Goal: Navigation & Orientation: Find specific page/section

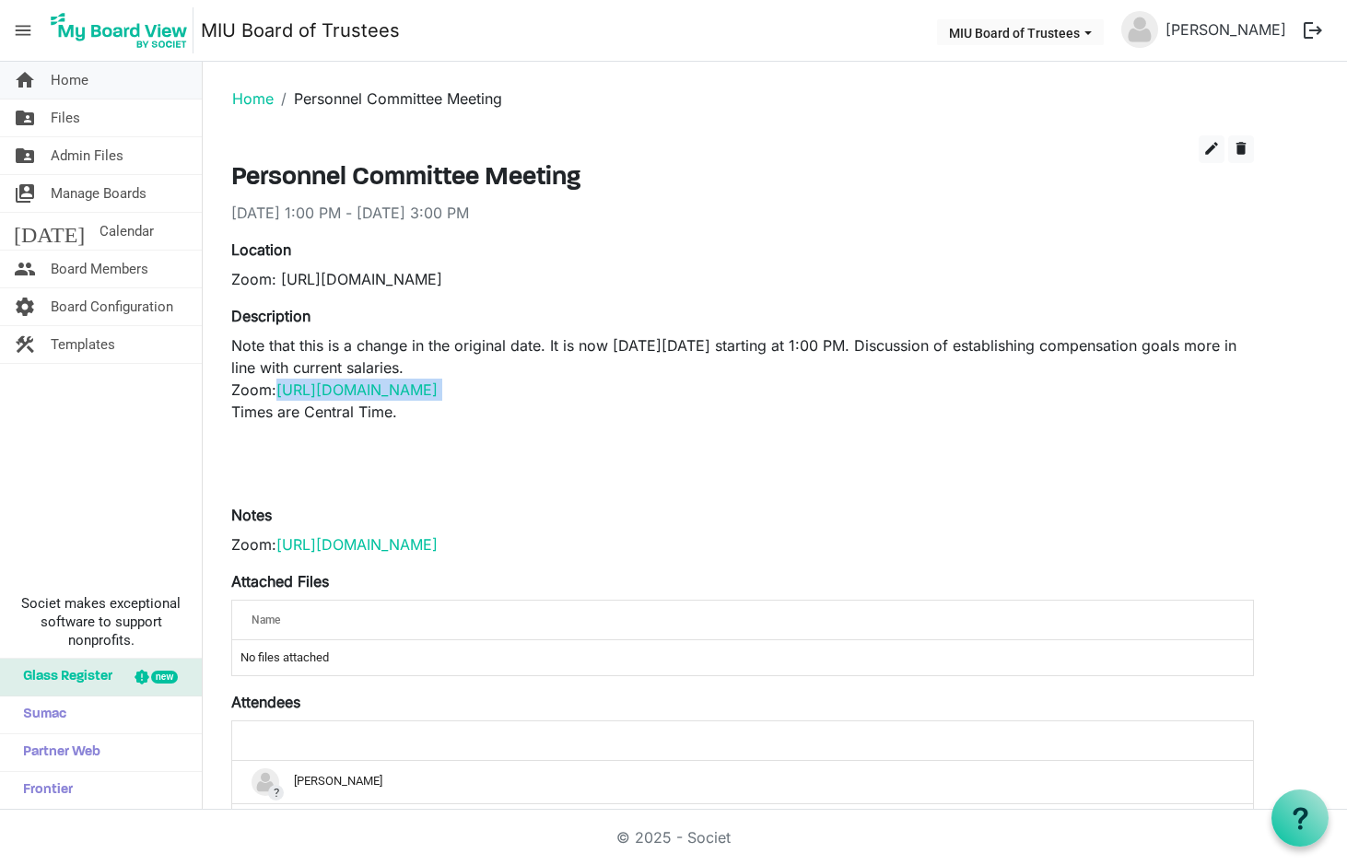
click at [78, 82] on span "Home" at bounding box center [70, 80] width 38 height 37
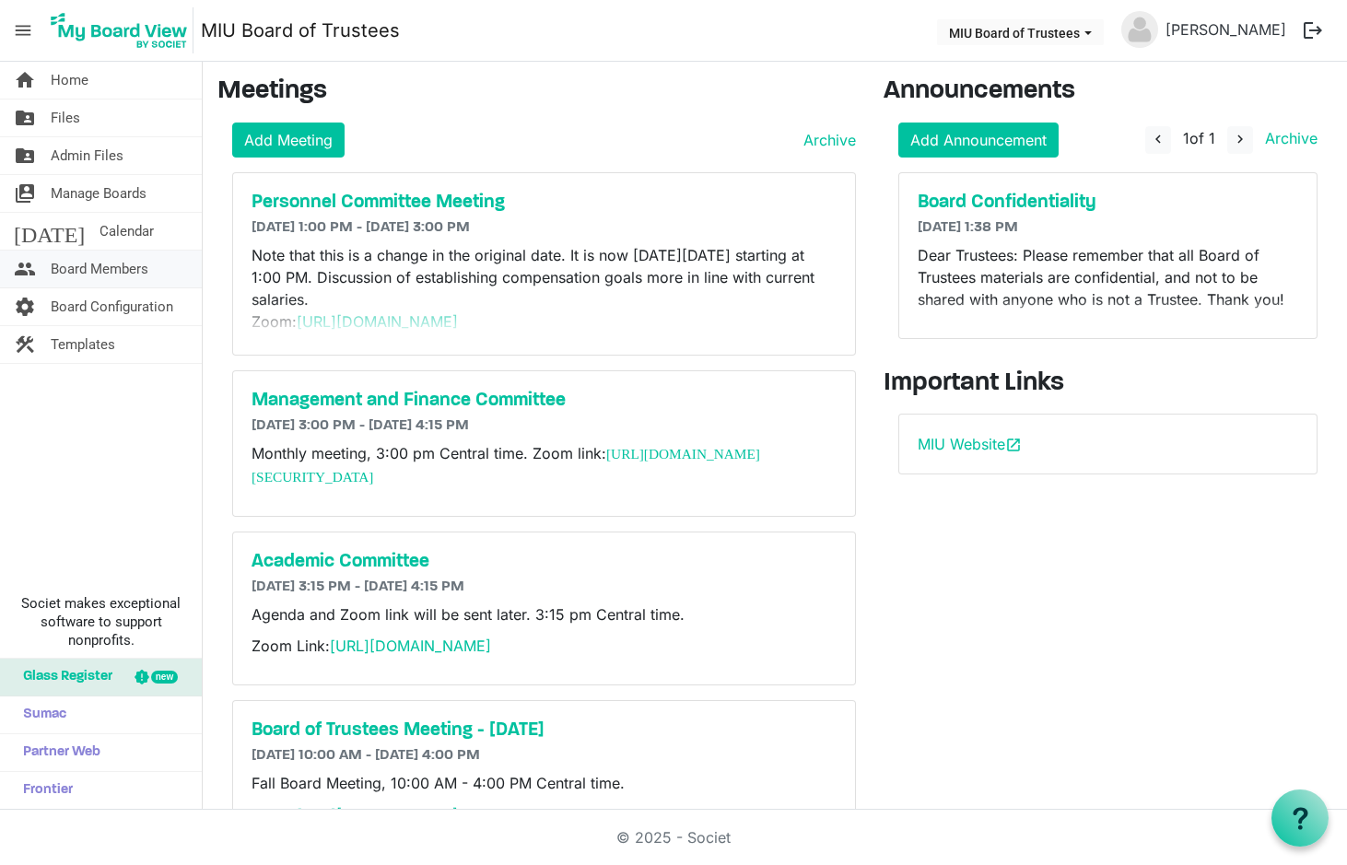
click at [104, 272] on span "Board Members" at bounding box center [100, 269] width 98 height 37
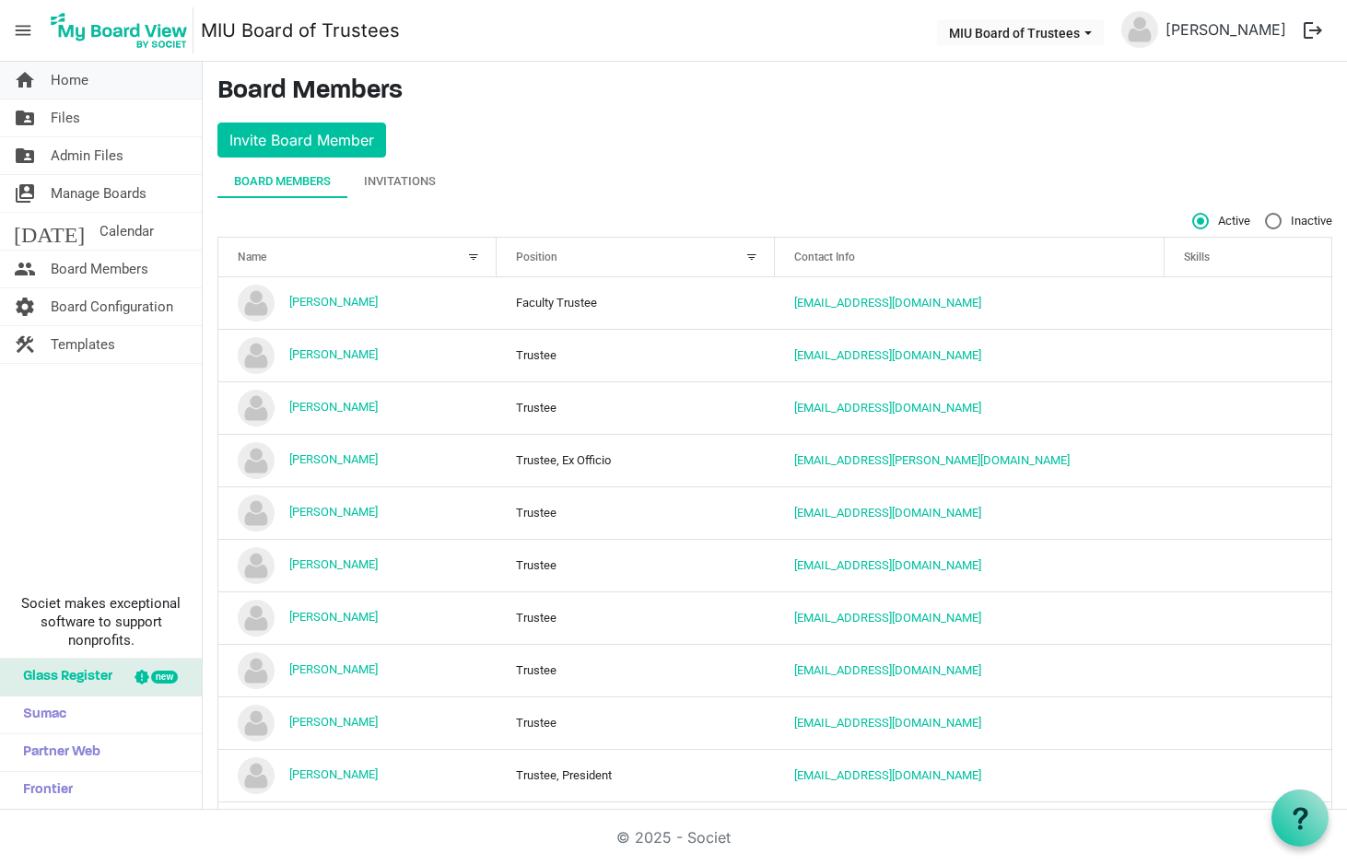
click at [68, 84] on span "Home" at bounding box center [70, 80] width 38 height 37
